Goal: Check status: Check status

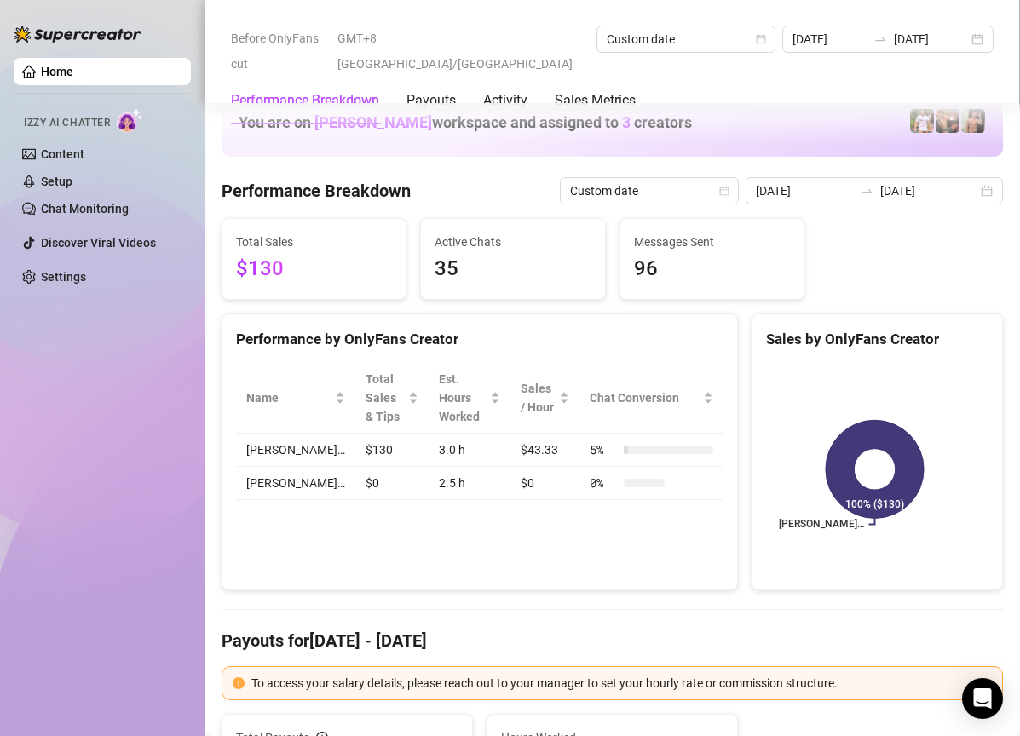
scroll to position [1747, 0]
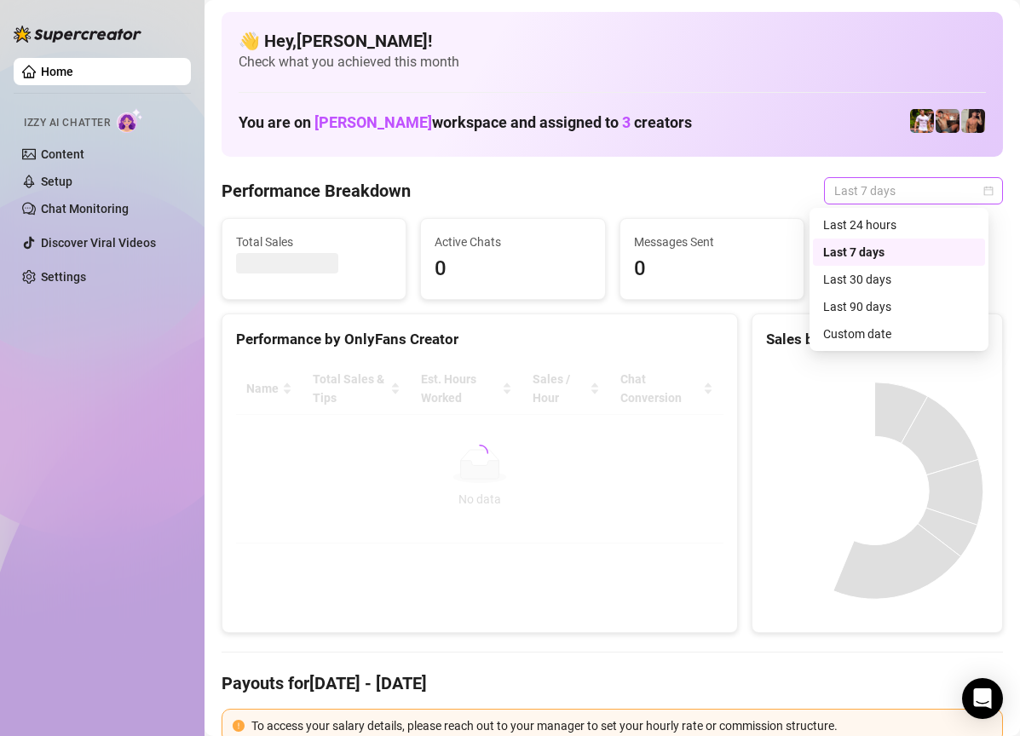
click at [903, 179] on span "Last 7 days" at bounding box center [913, 191] width 159 height 26
click at [884, 332] on div "Custom date" at bounding box center [899, 334] width 152 height 19
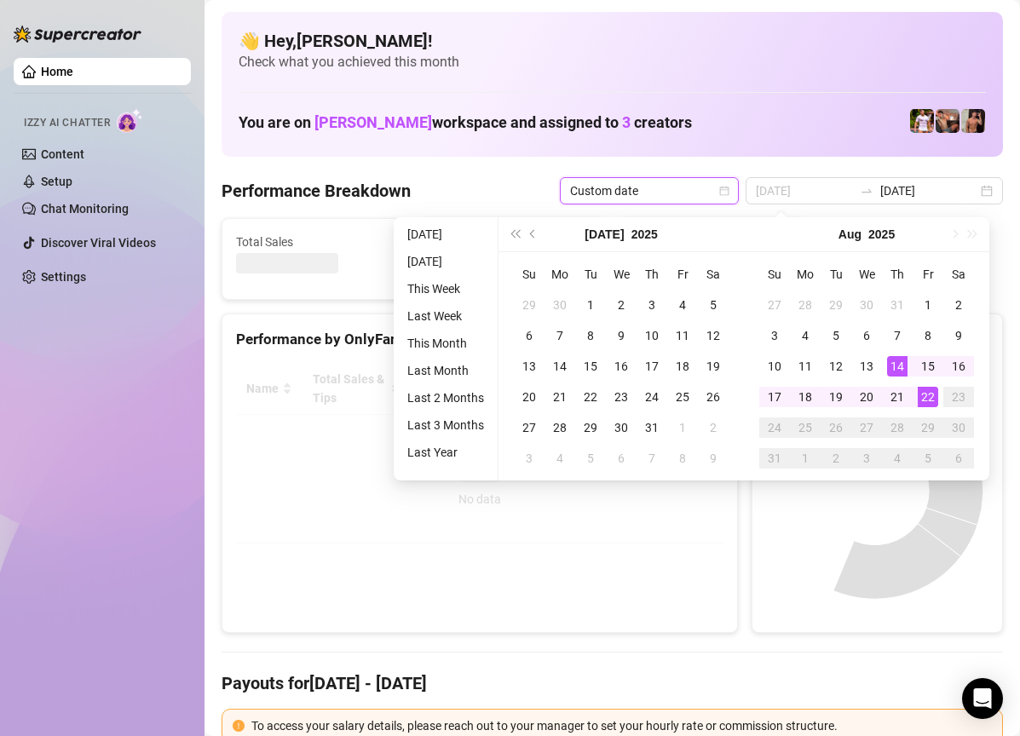
type input "[DATE]"
click at [932, 395] on div "22" at bounding box center [928, 397] width 20 height 20
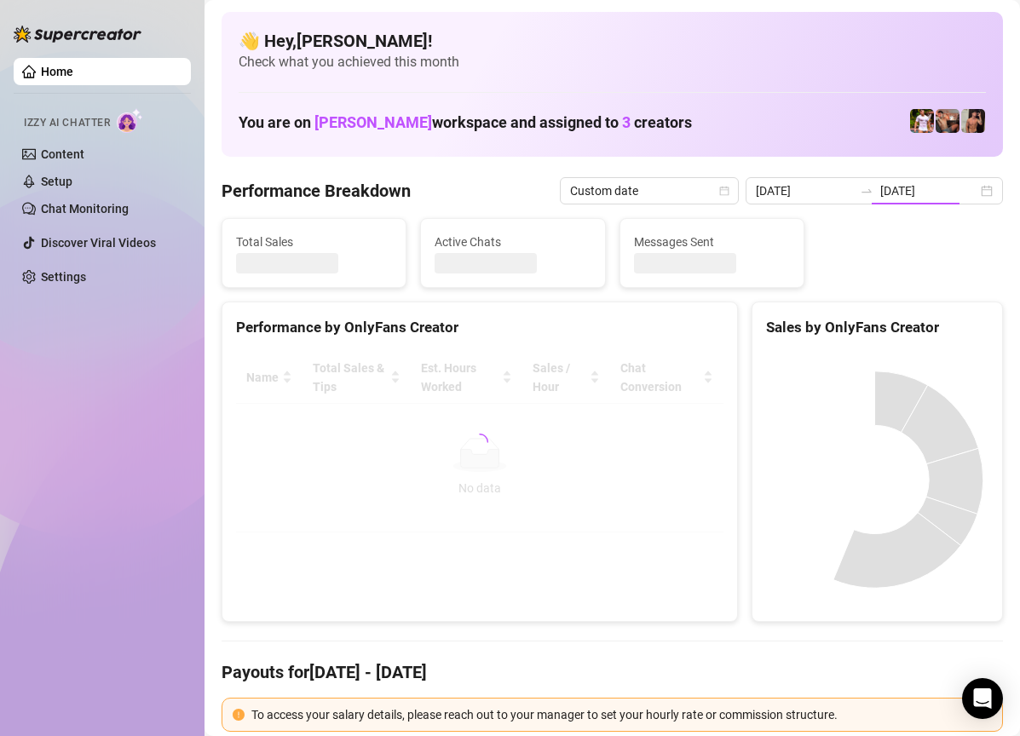
type input "[DATE]"
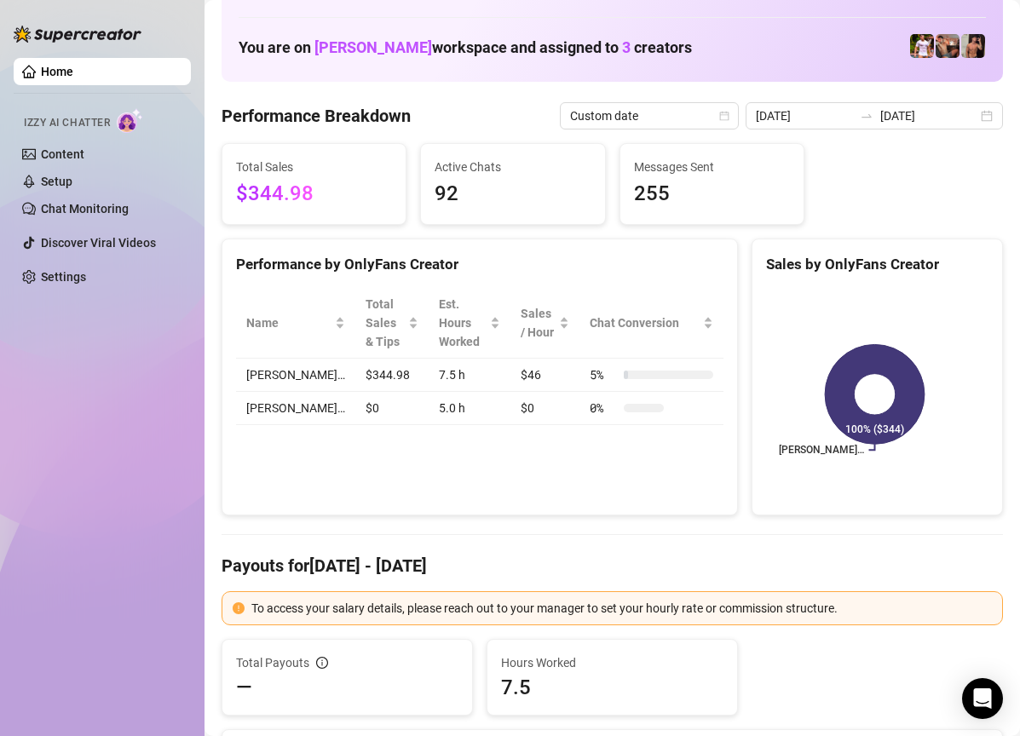
scroll to position [85, 0]
